Goal: Information Seeking & Learning: Learn about a topic

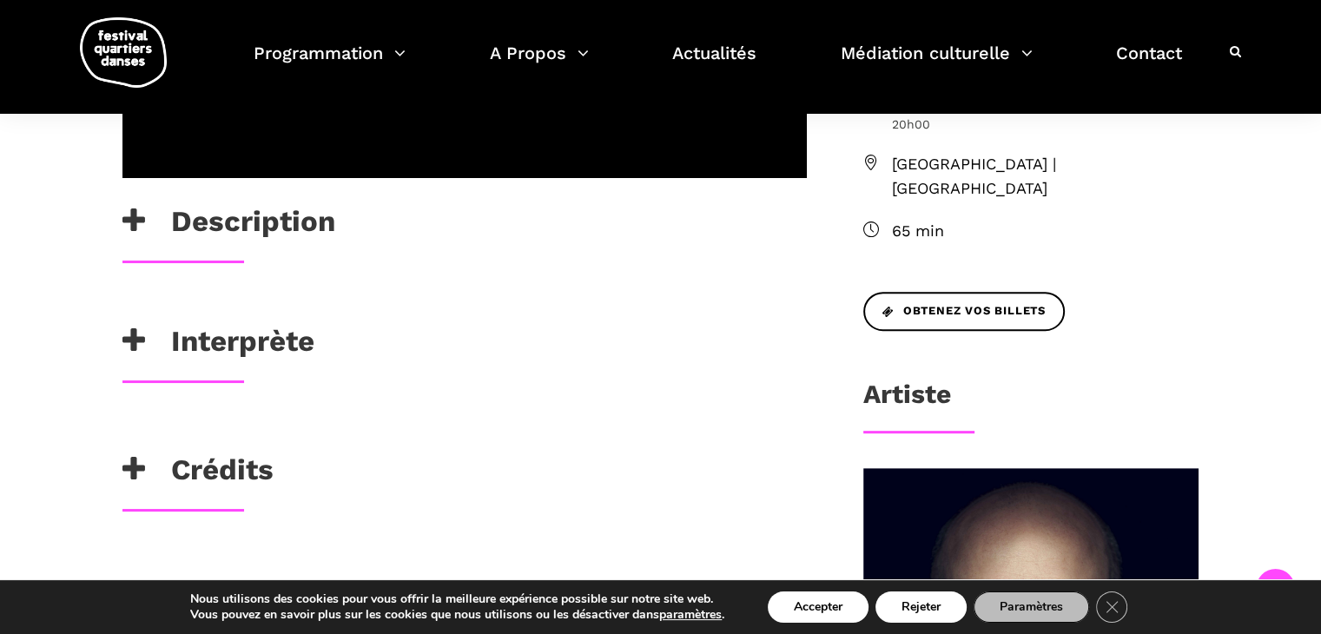
scroll to position [578, 0]
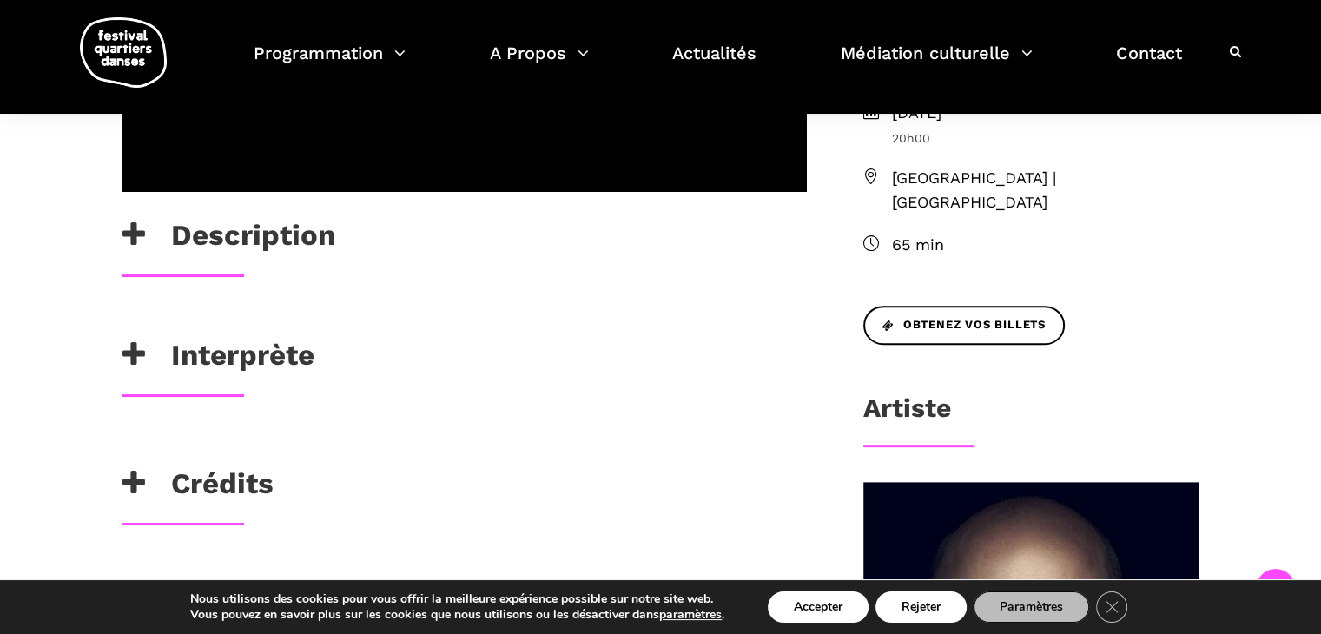
click at [164, 238] on h3 "Description" at bounding box center [228, 239] width 213 height 43
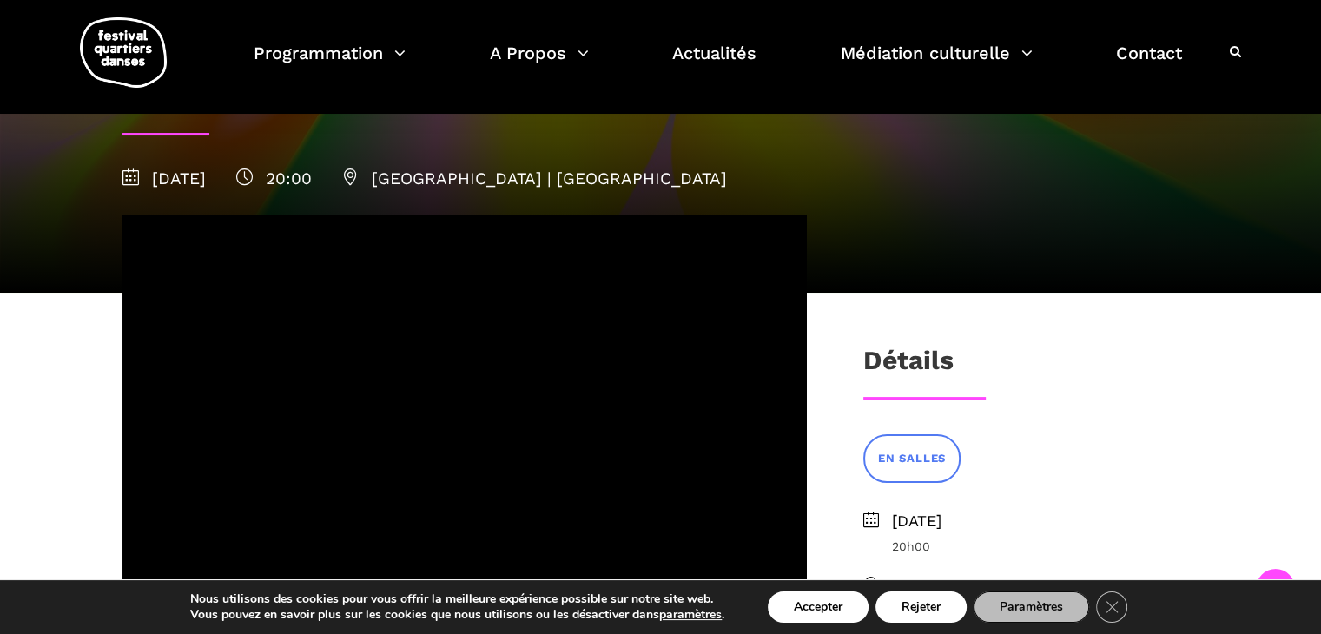
scroll to position [159, 0]
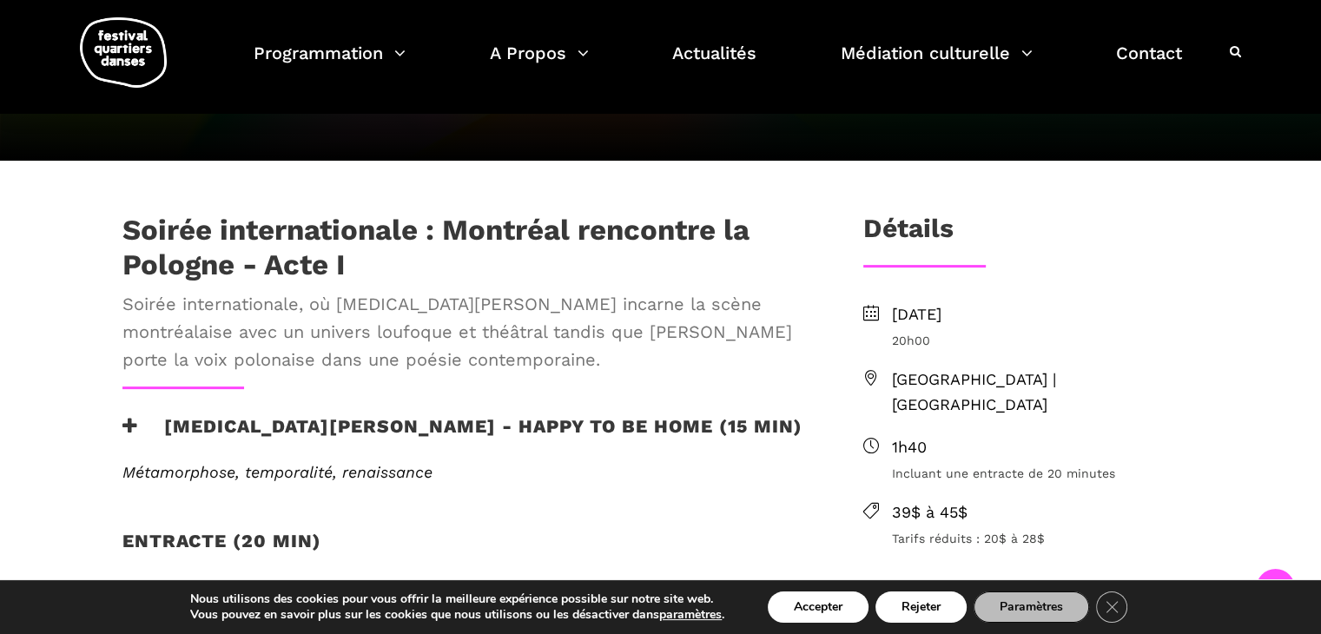
scroll to position [413, 0]
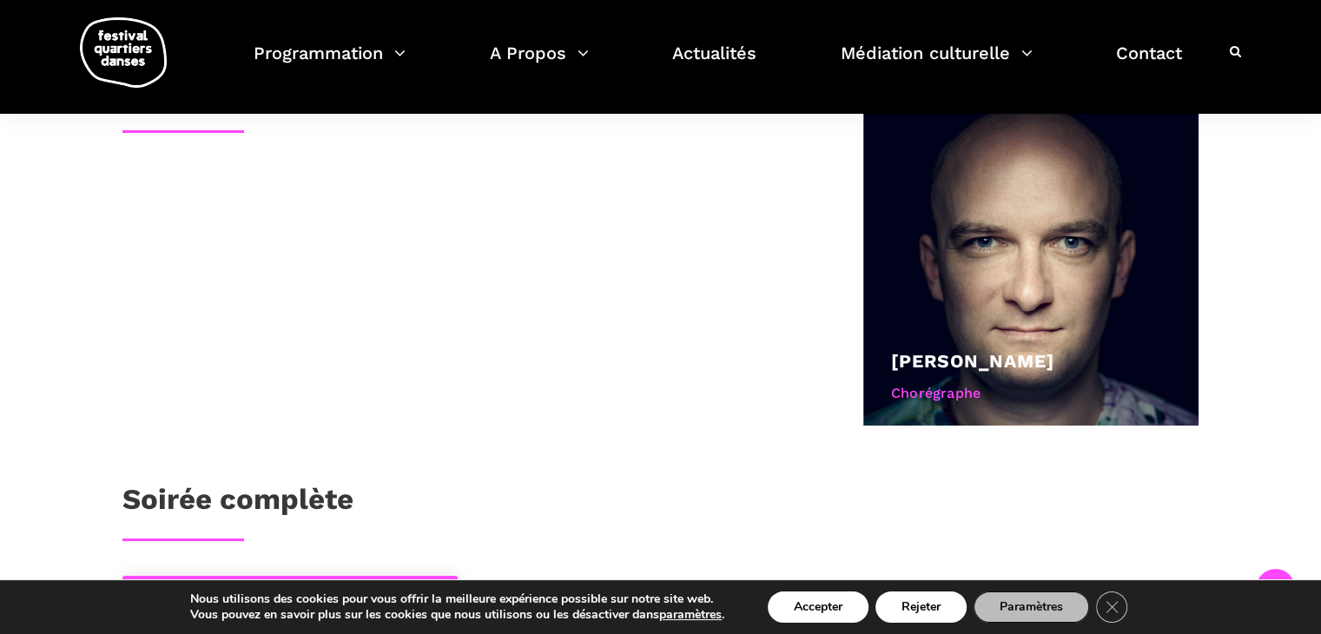
scroll to position [960, 0]
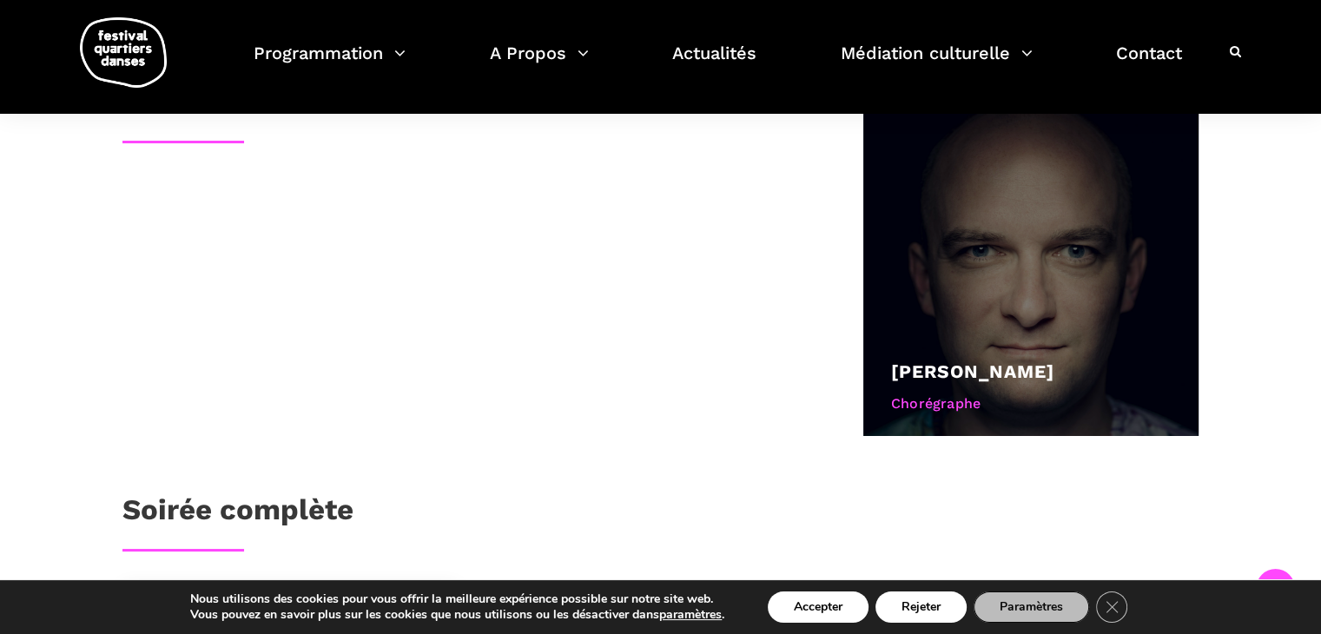
click at [990, 284] on div at bounding box center [1031, 268] width 336 height 336
click at [977, 361] on link "[PERSON_NAME]" at bounding box center [972, 372] width 163 height 22
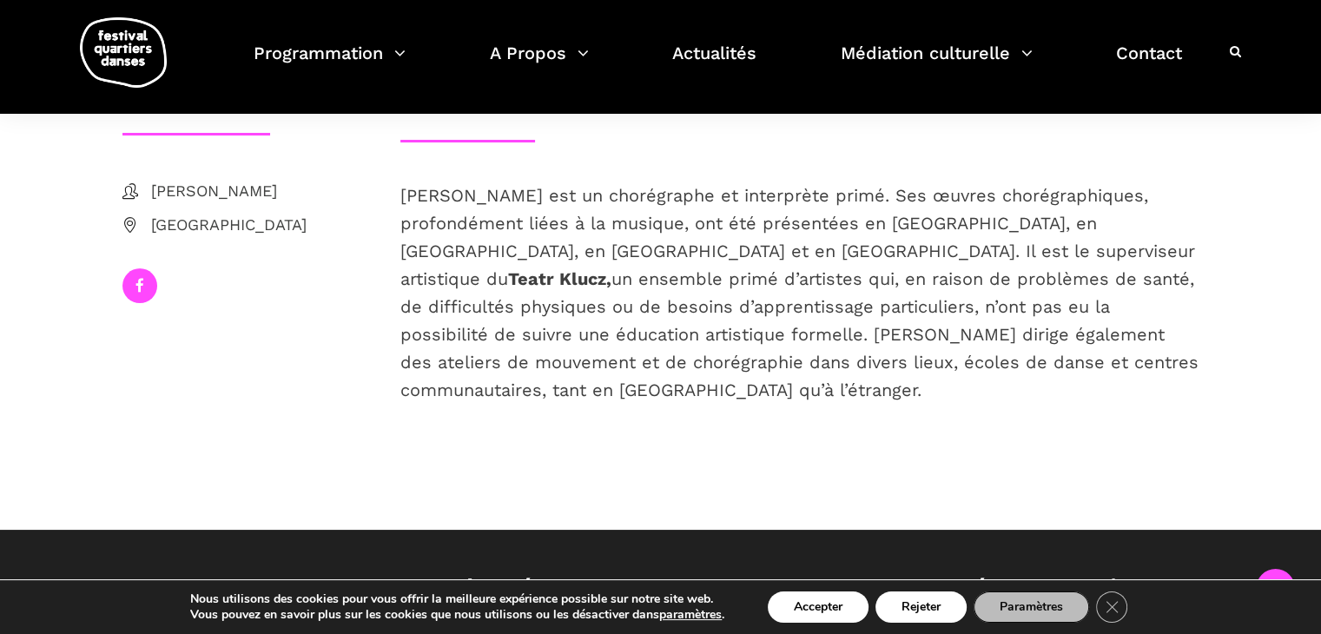
scroll to position [372, 0]
